Goal: Task Accomplishment & Management: Use online tool/utility

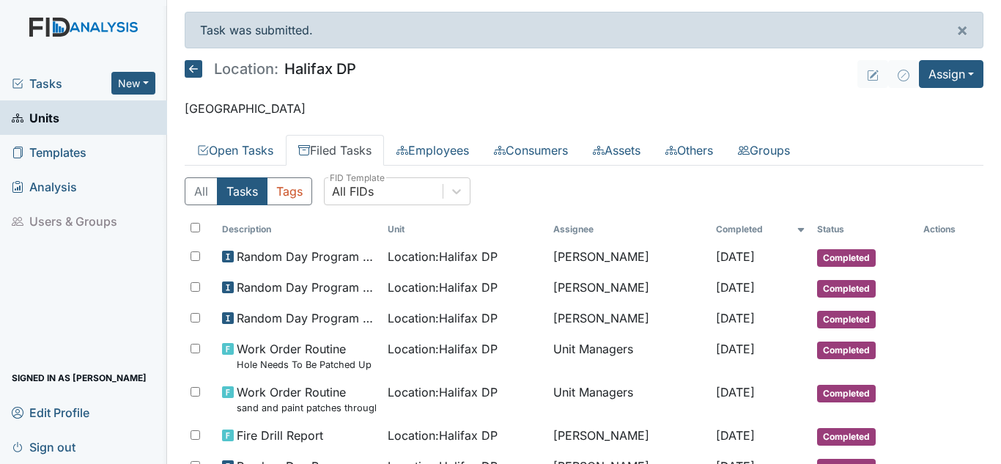
click at [48, 87] on span "Tasks" at bounding box center [62, 84] width 100 height 18
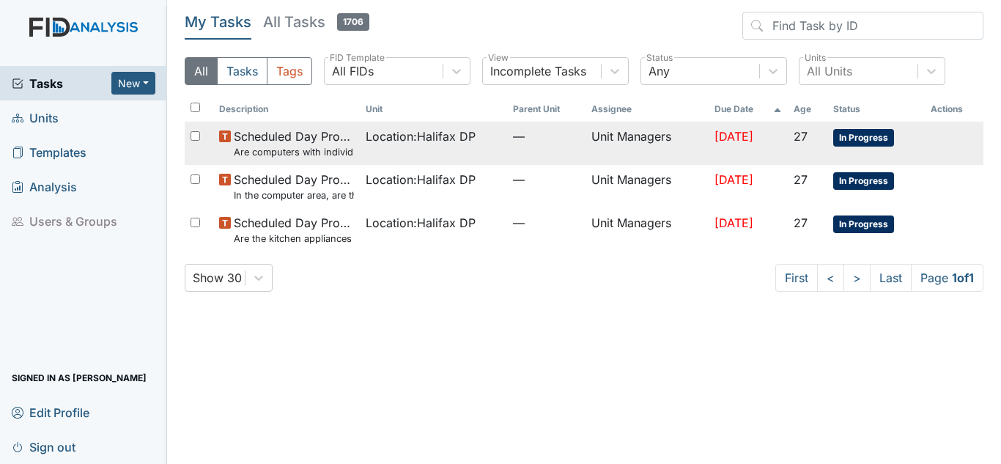
click at [882, 141] on span "In Progress" at bounding box center [863, 138] width 61 height 18
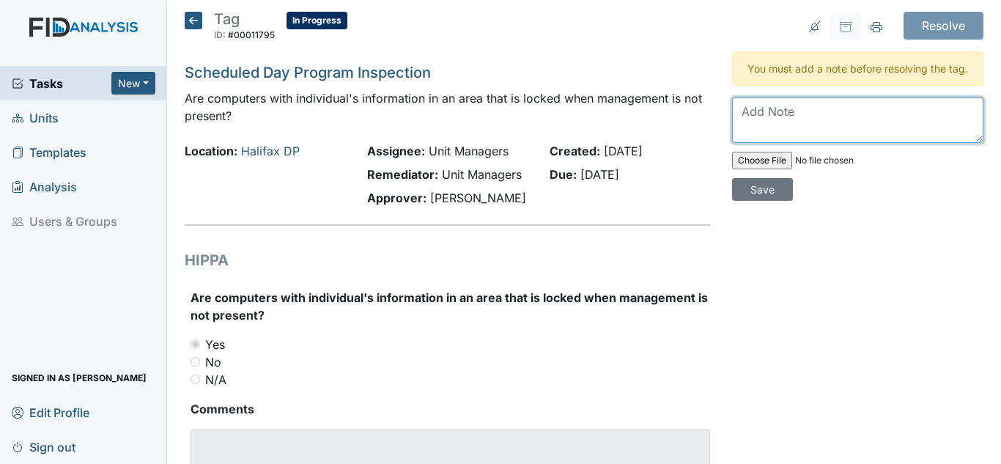
click at [804, 138] on textarea at bounding box center [857, 119] width 251 height 45
type textarea "Info is locked"
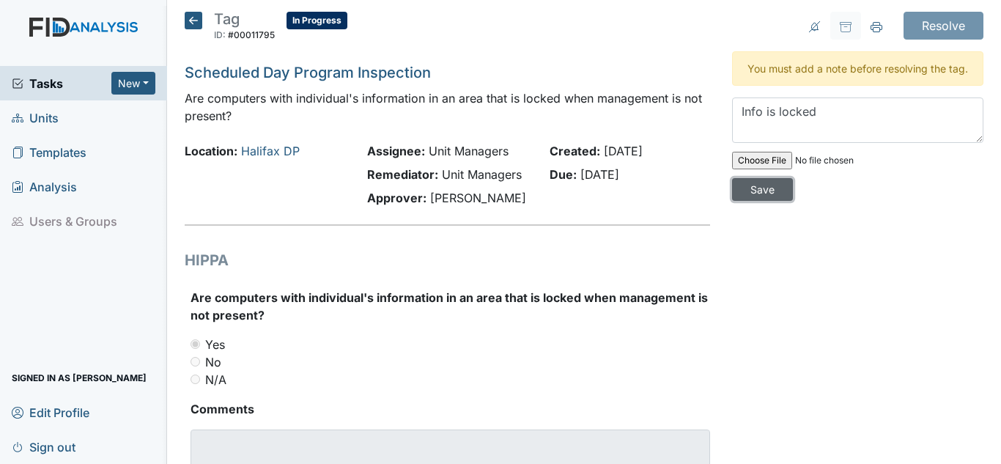
click at [761, 201] on input "Save" at bounding box center [762, 189] width 61 height 23
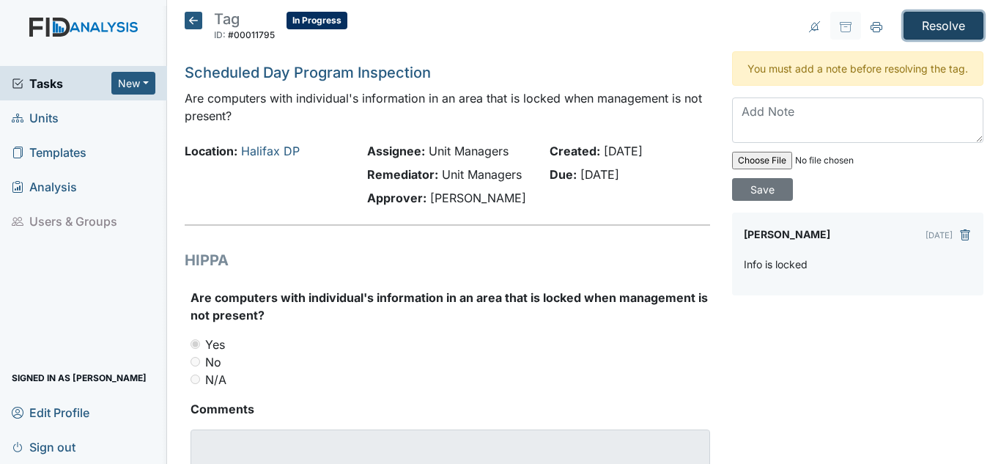
click at [930, 29] on input "Resolve" at bounding box center [943, 26] width 80 height 28
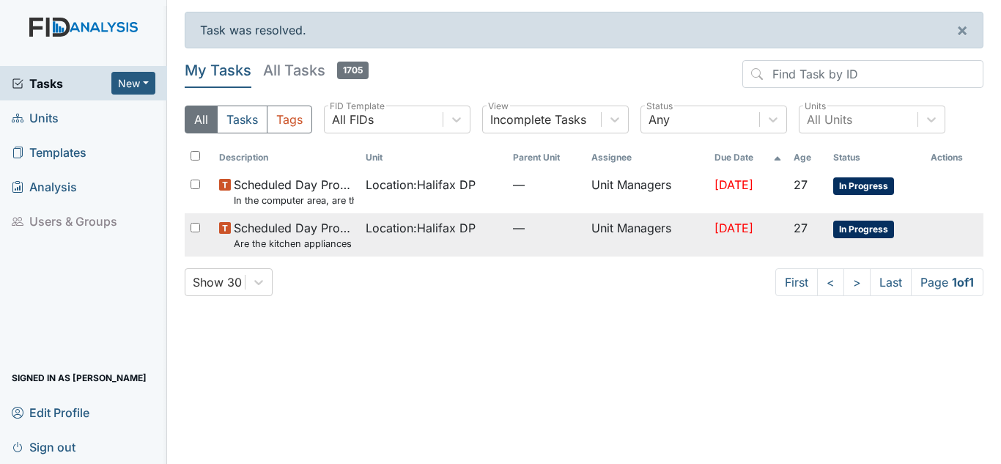
click at [868, 228] on span "In Progress" at bounding box center [863, 230] width 61 height 18
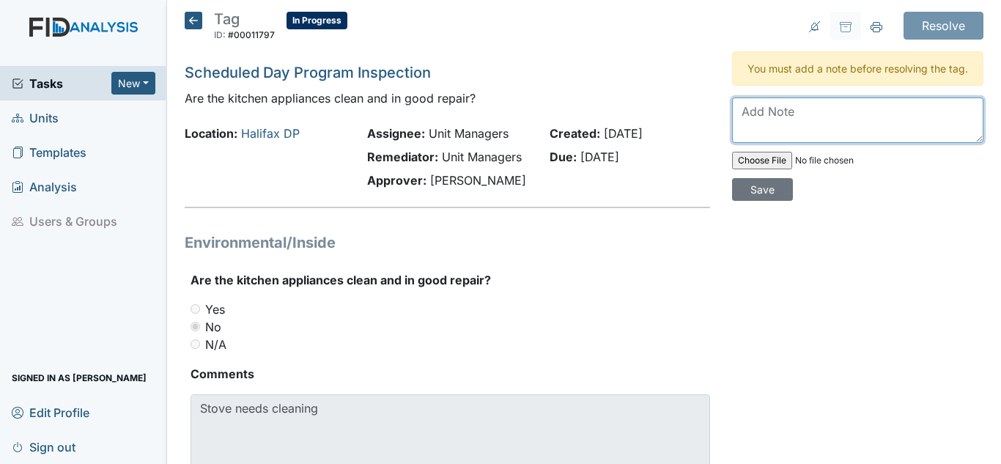
click at [772, 132] on textarea at bounding box center [857, 119] width 251 height 45
type textarea "S"
type textarea "Inside of stove has been cleaned."
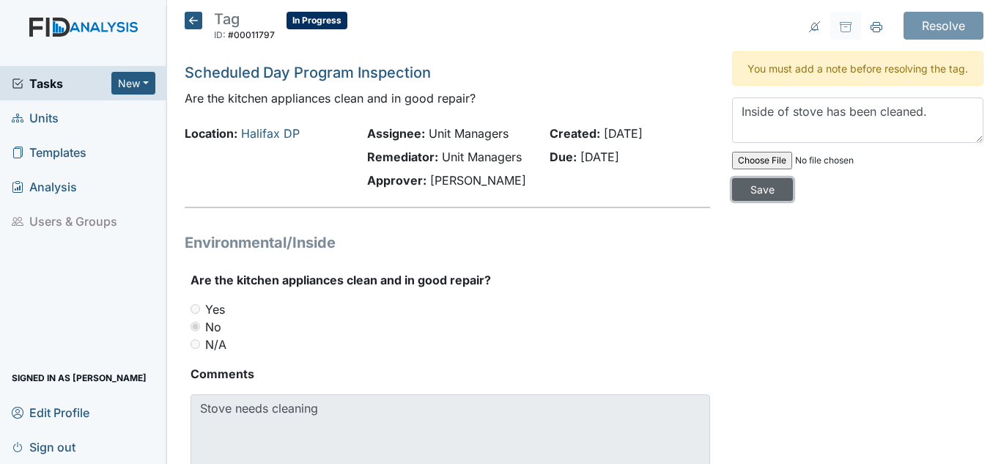
click at [755, 201] on input "Save" at bounding box center [762, 189] width 61 height 23
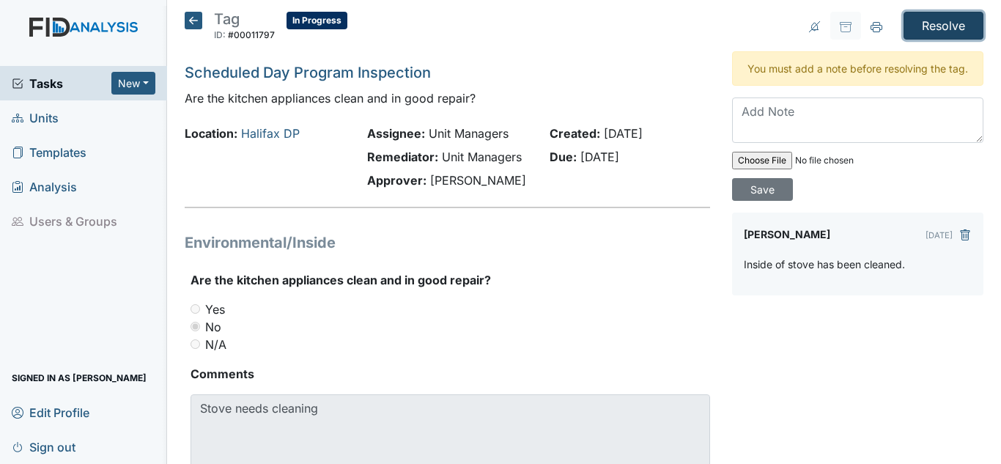
click at [936, 23] on input "Resolve" at bounding box center [943, 26] width 80 height 28
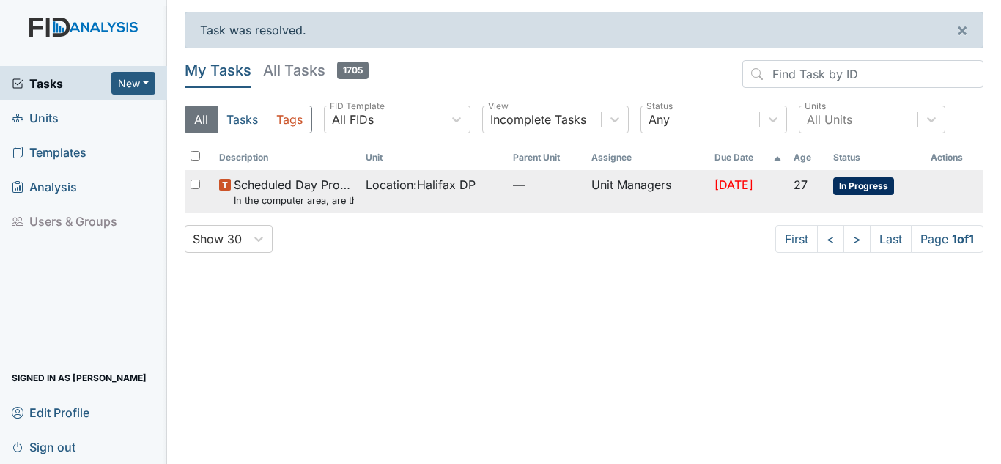
click at [870, 187] on span "In Progress" at bounding box center [863, 186] width 61 height 18
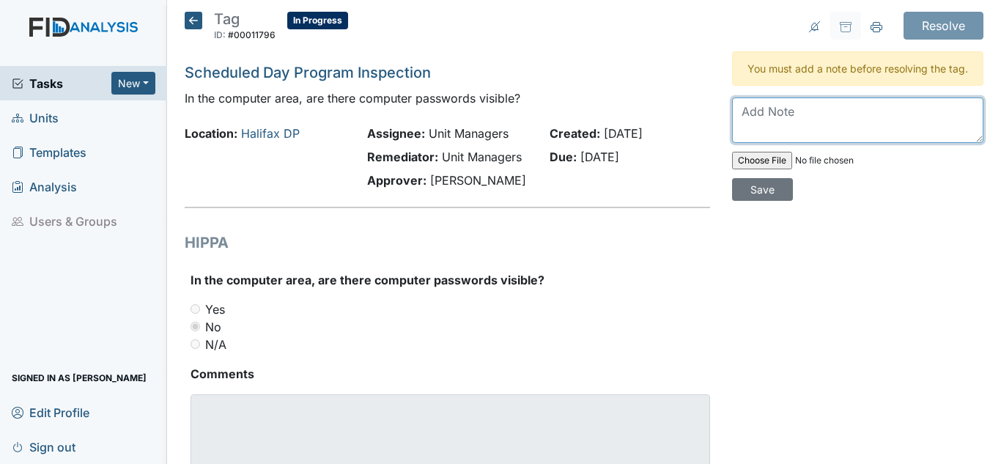
click at [807, 120] on textarea at bounding box center [857, 119] width 251 height 45
type textarea "Password is NOT visible."
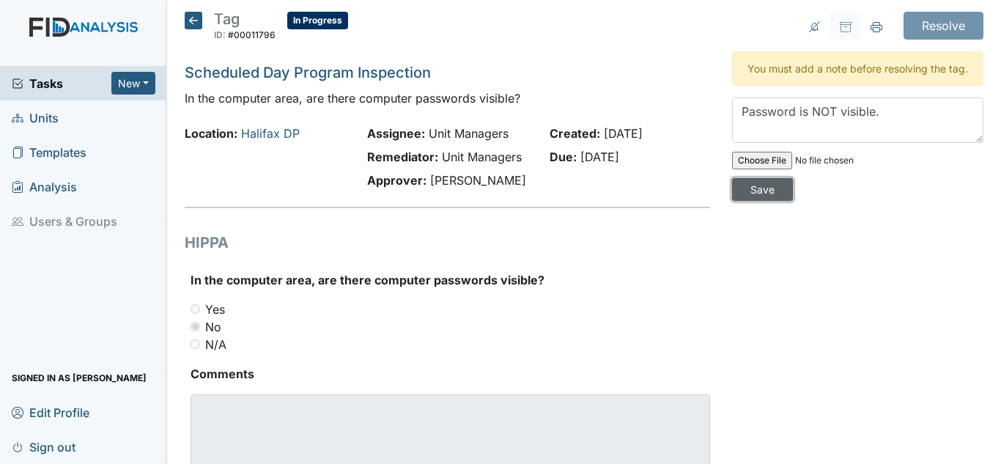
click at [776, 201] on input "Save" at bounding box center [762, 189] width 61 height 23
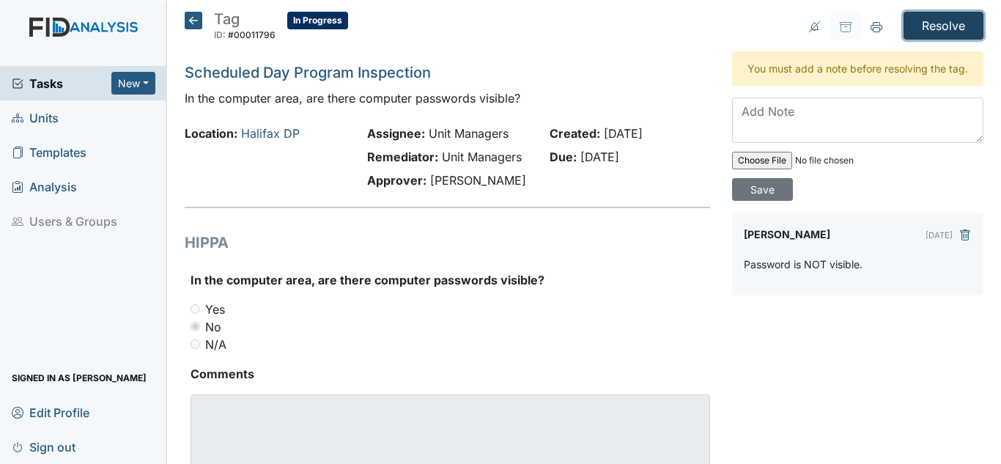
click at [941, 30] on input "Resolve" at bounding box center [943, 26] width 80 height 28
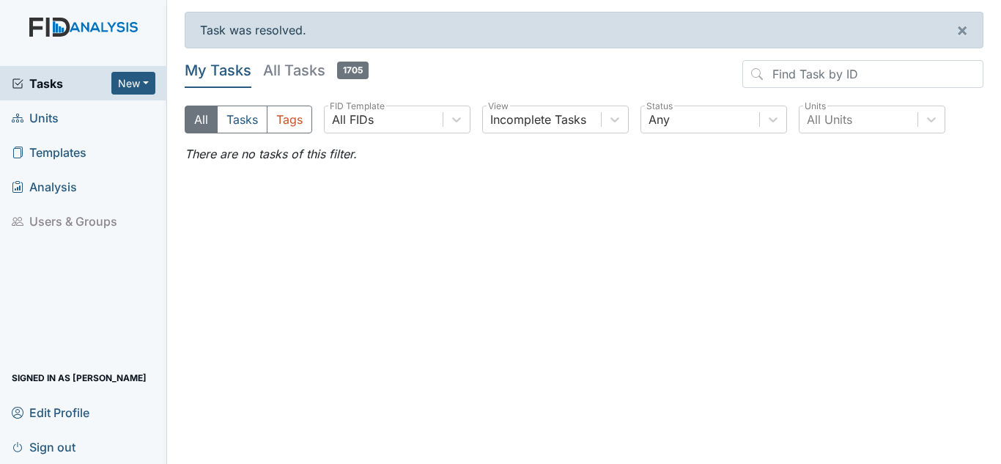
click at [53, 115] on span "Units" at bounding box center [35, 117] width 47 height 23
